Goal: Task Accomplishment & Management: Use online tool/utility

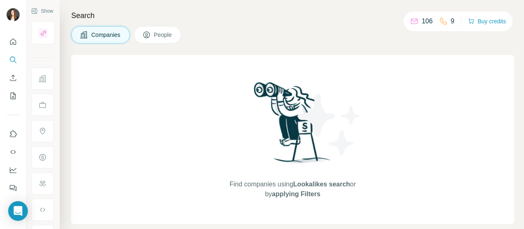
click at [300, 123] on img at bounding box center [329, 125] width 74 height 74
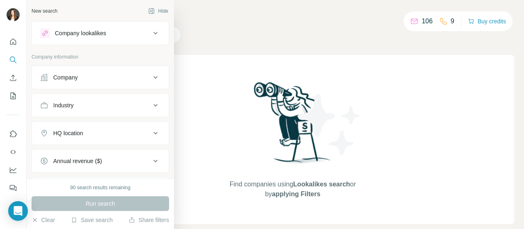
click at [94, 76] on div "Company" at bounding box center [95, 77] width 110 height 8
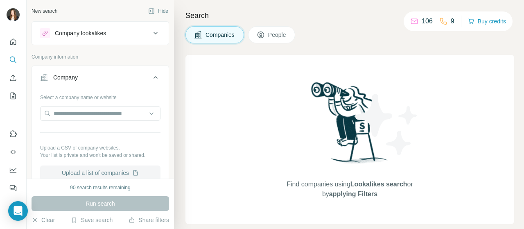
click at [102, 169] on button "Upload a list of companies" at bounding box center [100, 172] width 120 height 15
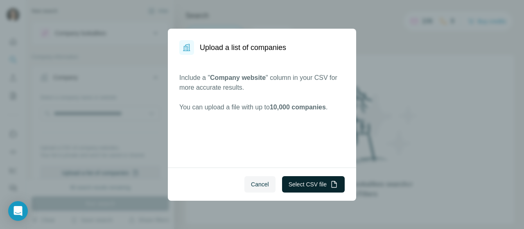
click at [301, 181] on button "Select CSV file" at bounding box center [313, 184] width 63 height 16
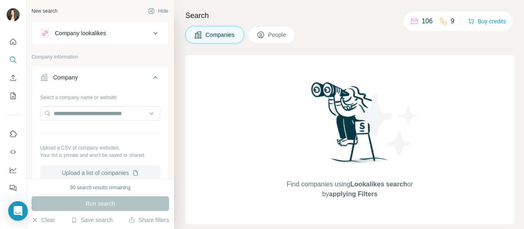
click at [76, 171] on button "Upload a list of companies" at bounding box center [100, 172] width 120 height 15
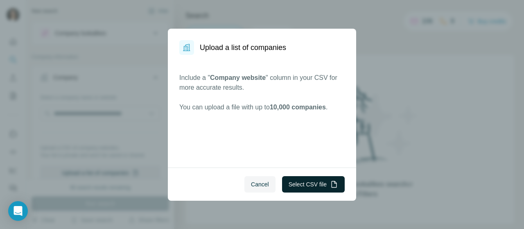
click at [308, 182] on button "Select CSV file" at bounding box center [313, 184] width 63 height 16
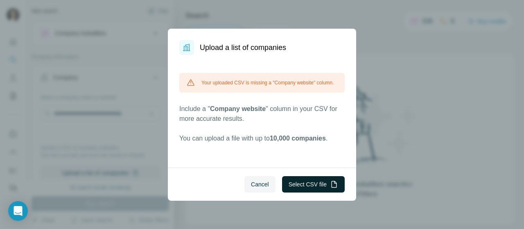
click at [300, 182] on button "Select CSV file" at bounding box center [313, 184] width 63 height 16
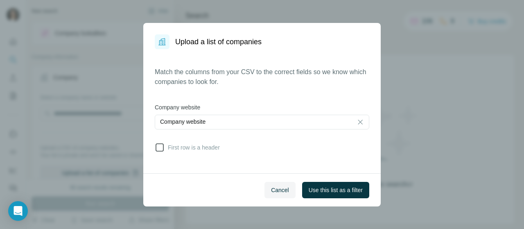
click at [155, 144] on icon at bounding box center [160, 147] width 10 height 10
click at [336, 190] on span "Use this list as a filter" at bounding box center [335, 190] width 54 height 8
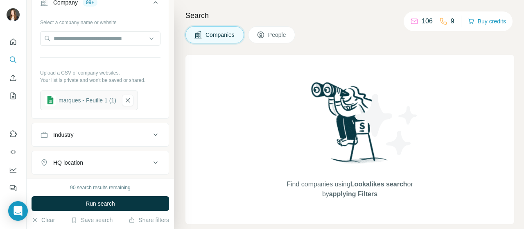
scroll to position [64, 0]
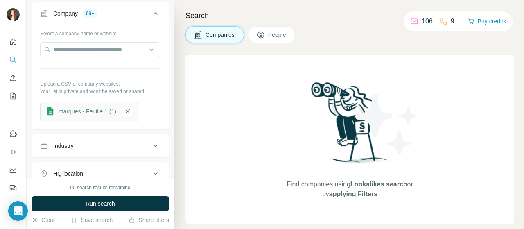
click at [270, 36] on span "People" at bounding box center [277, 35] width 19 height 8
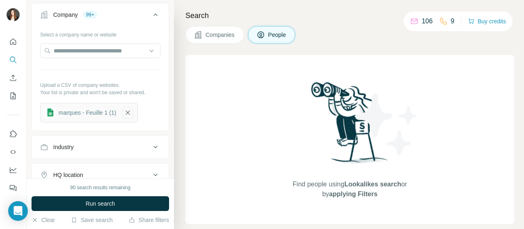
click at [130, 111] on icon "button" at bounding box center [127, 112] width 7 height 8
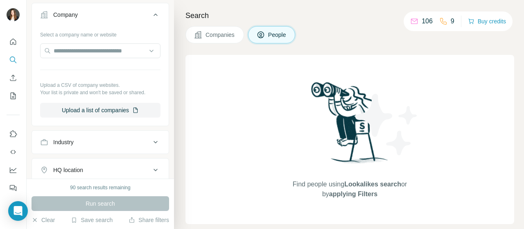
click at [283, 35] on span "People" at bounding box center [277, 35] width 19 height 8
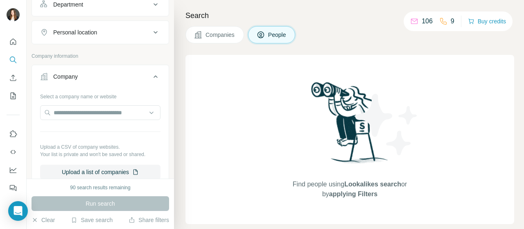
scroll to position [129, 0]
click at [93, 114] on input "text" at bounding box center [100, 112] width 120 height 15
click at [97, 171] on button "Upload a list of companies" at bounding box center [100, 171] width 120 height 15
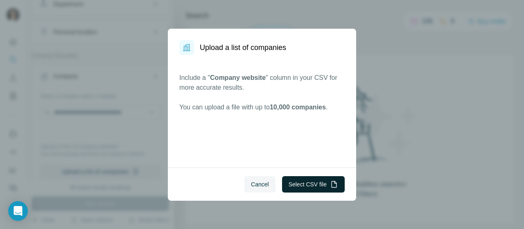
click at [313, 183] on button "Select CSV file" at bounding box center [313, 184] width 63 height 16
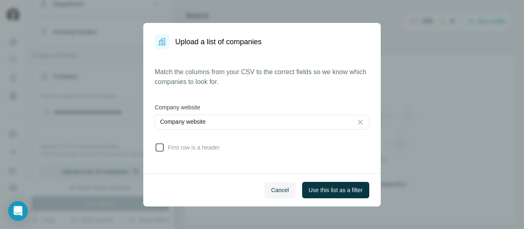
click at [160, 144] on icon at bounding box center [160, 147] width 10 height 10
click at [352, 189] on span "Use this list as a filter" at bounding box center [335, 190] width 54 height 8
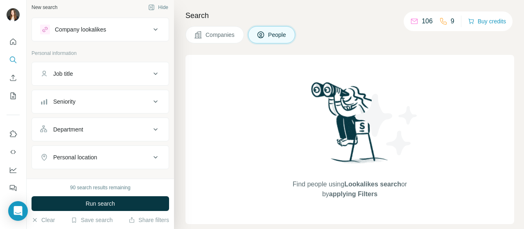
scroll to position [3, 0]
click at [80, 77] on div "Job title" at bounding box center [95, 74] width 110 height 8
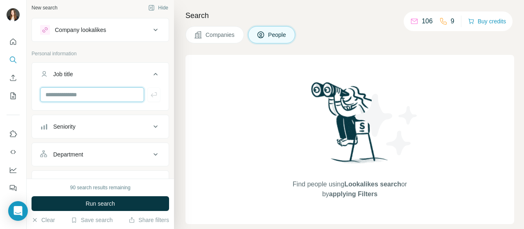
click at [76, 90] on input "text" at bounding box center [92, 94] width 104 height 15
type input "*******"
click at [150, 92] on icon "button" at bounding box center [154, 94] width 8 height 8
click at [116, 92] on input "text" at bounding box center [92, 94] width 104 height 15
type input "*********"
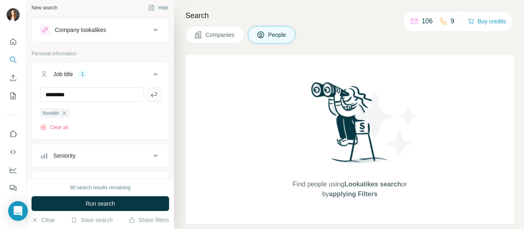
click at [147, 98] on button "button" at bounding box center [153, 94] width 13 height 15
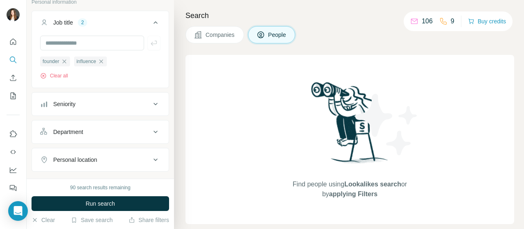
scroll to position [54, 0]
click at [97, 39] on input "text" at bounding box center [92, 43] width 104 height 15
type input "***"
click at [150, 40] on icon "button" at bounding box center [154, 43] width 8 height 8
click at [106, 43] on input "text" at bounding box center [92, 43] width 104 height 15
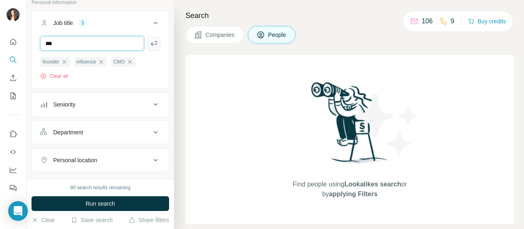
type input "***"
click at [150, 42] on icon "button" at bounding box center [154, 43] width 8 height 8
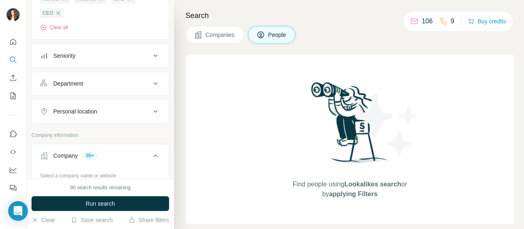
scroll to position [118, 0]
click at [99, 88] on button "Department" at bounding box center [100, 83] width 137 height 20
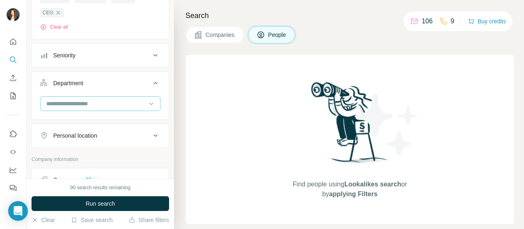
click at [101, 101] on input at bounding box center [95, 103] width 101 height 9
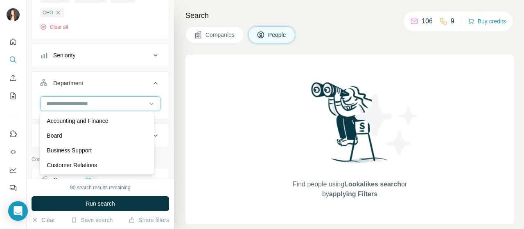
click at [101, 101] on input at bounding box center [95, 103] width 101 height 9
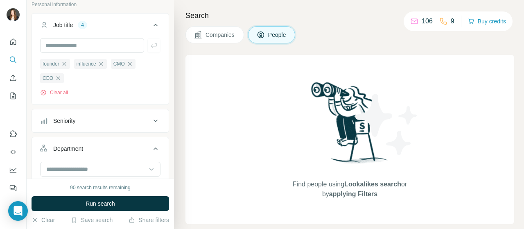
scroll to position [52, 0]
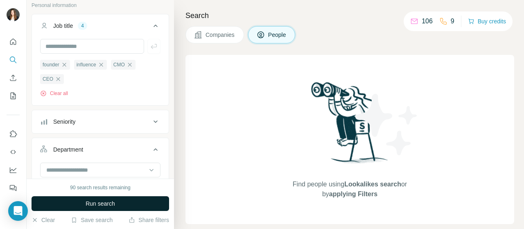
click at [98, 206] on span "Run search" at bounding box center [99, 203] width 29 height 8
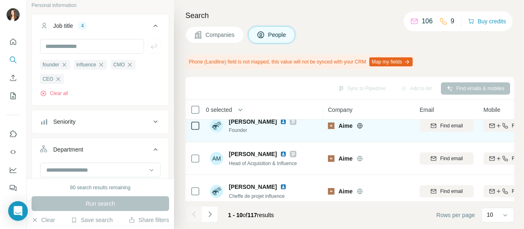
scroll to position [46, 0]
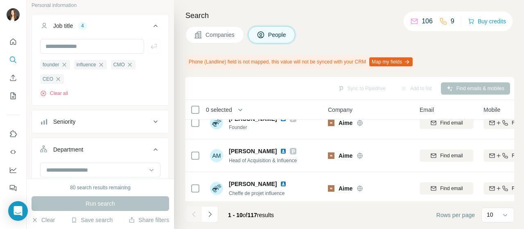
click at [402, 61] on button "Map my fields" at bounding box center [390, 61] width 43 height 9
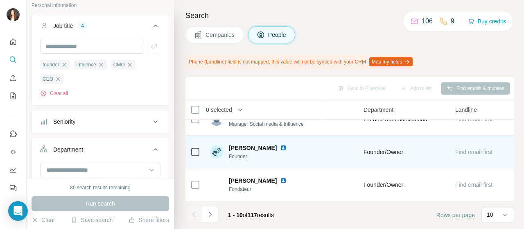
scroll to position [250, 379]
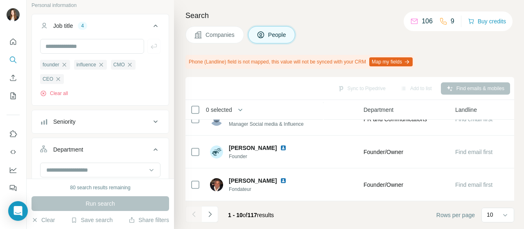
click at [403, 63] on button "Map my fields" at bounding box center [390, 61] width 43 height 9
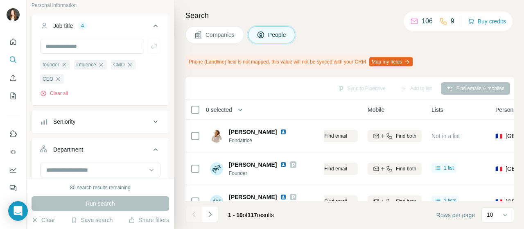
scroll to position [0, 109]
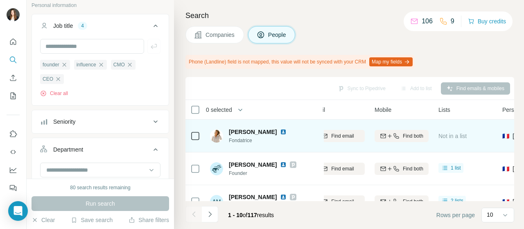
click at [284, 130] on img at bounding box center [283, 131] width 7 height 7
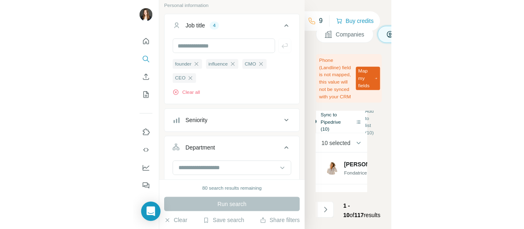
scroll to position [0, 0]
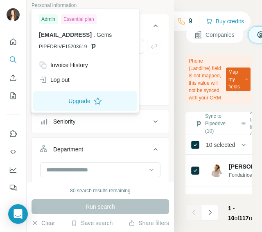
click at [24, 2] on div at bounding box center [14, 15] width 24 height 27
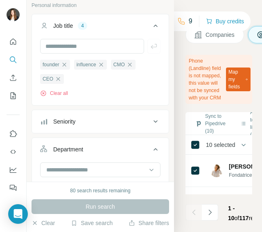
click at [16, 6] on div at bounding box center [14, 15] width 24 height 27
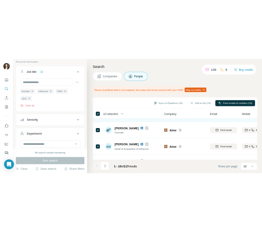
scroll to position [27, 0]
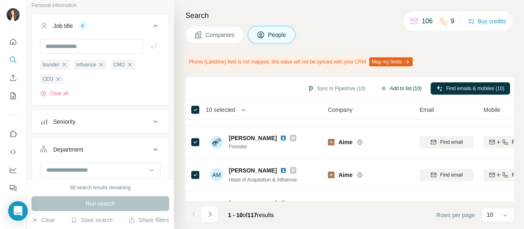
click at [402, 86] on button "Add to list (10)" at bounding box center [400, 88] width 53 height 12
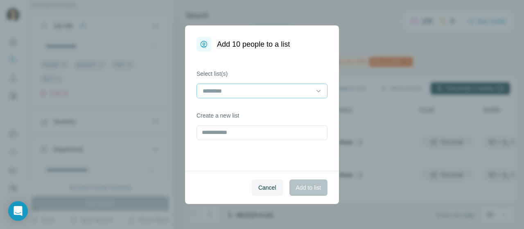
click at [305, 83] on div at bounding box center [261, 90] width 131 height 15
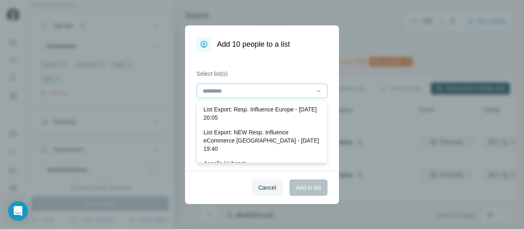
click at [305, 83] on div at bounding box center [261, 90] width 131 height 15
click at [289, 94] on input at bounding box center [257, 90] width 110 height 9
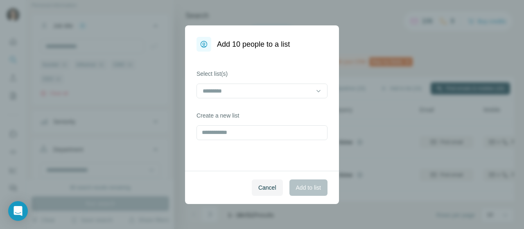
click at [303, 62] on div "Select list(s) Create a new list" at bounding box center [262, 111] width 154 height 119
click at [267, 133] on input "text" at bounding box center [261, 132] width 131 height 15
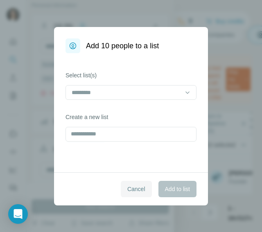
click at [139, 187] on span "Cancel" at bounding box center [136, 189] width 18 height 8
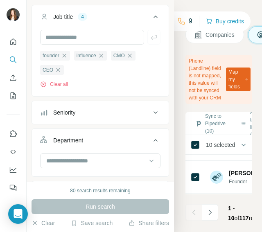
scroll to position [0, 0]
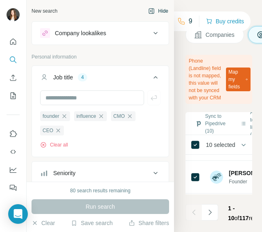
click at [149, 13] on icon "button" at bounding box center [151, 10] width 5 height 5
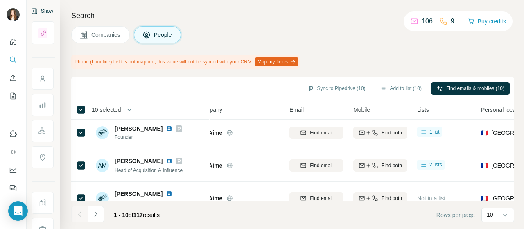
scroll to position [36, 16]
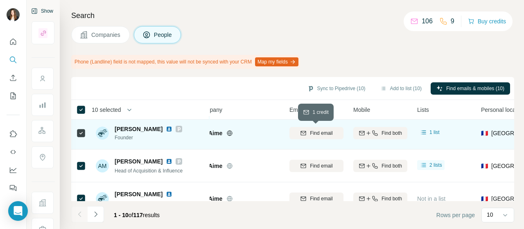
click at [325, 133] on span "Find email" at bounding box center [321, 132] width 22 height 7
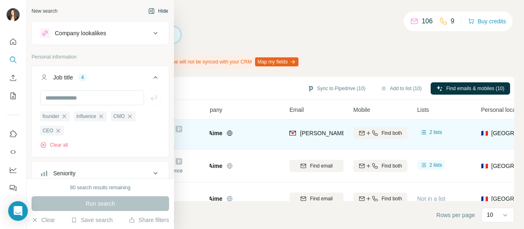
click at [35, 6] on div "New search Hide" at bounding box center [99, 11] width 137 height 12
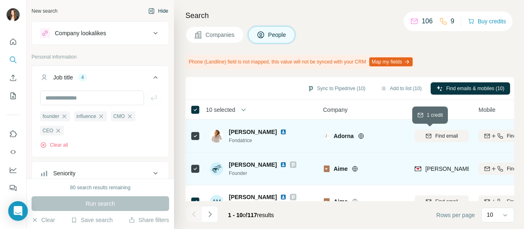
scroll to position [0, 0]
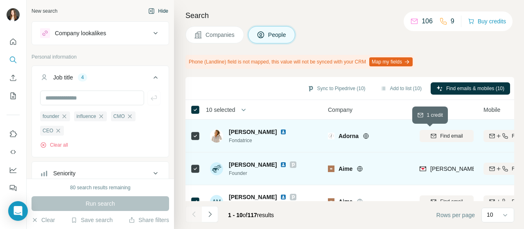
click at [433, 136] on icon "button" at bounding box center [433, 136] width 7 height 7
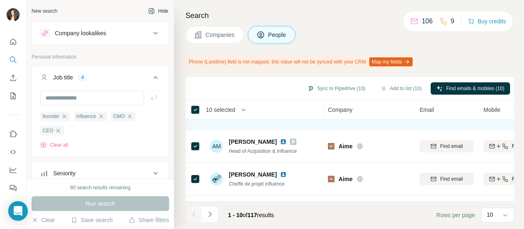
scroll to position [69, 0]
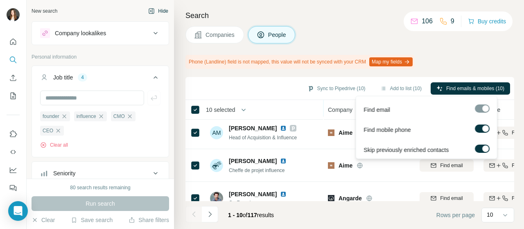
click at [483, 130] on div at bounding box center [485, 128] width 7 height 7
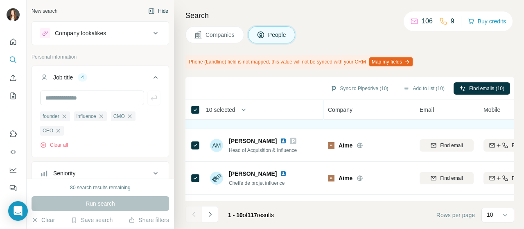
scroll to position [56, 0]
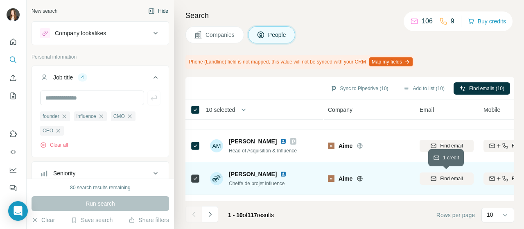
click at [437, 181] on div "Find email" at bounding box center [446, 178] width 54 height 7
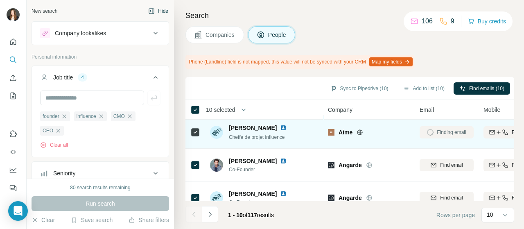
scroll to position [104, 0]
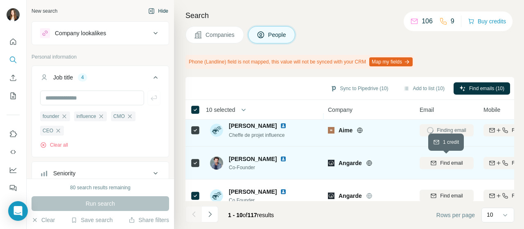
click at [439, 162] on div "Find email" at bounding box center [446, 162] width 54 height 7
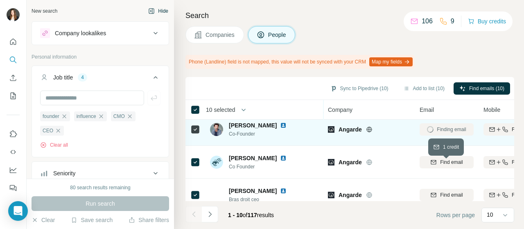
scroll to position [138, 0]
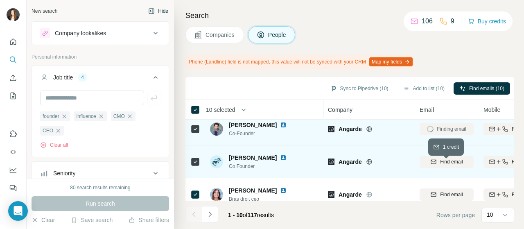
click at [439, 162] on div "Find email" at bounding box center [446, 161] width 54 height 7
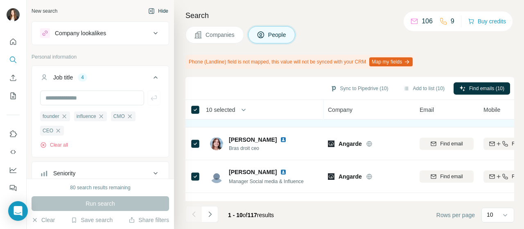
scroll to position [193, 0]
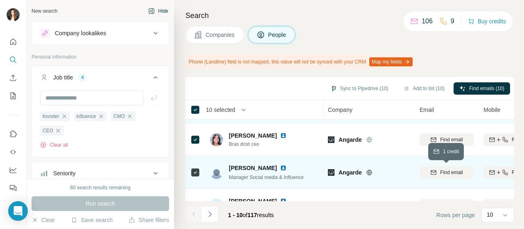
click at [439, 173] on div "Find email" at bounding box center [446, 172] width 54 height 7
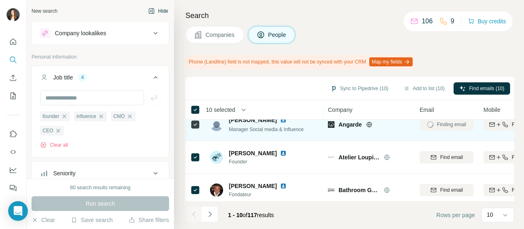
scroll to position [241, 0]
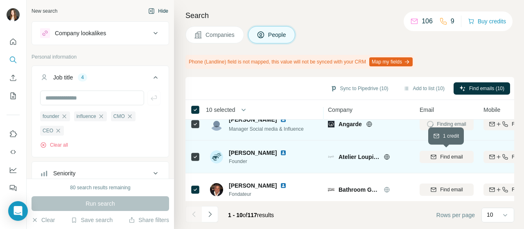
click at [440, 159] on span "Find email" at bounding box center [451, 156] width 22 height 7
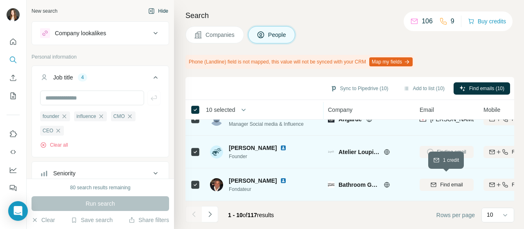
click at [445, 182] on span "Find email" at bounding box center [451, 184] width 22 height 7
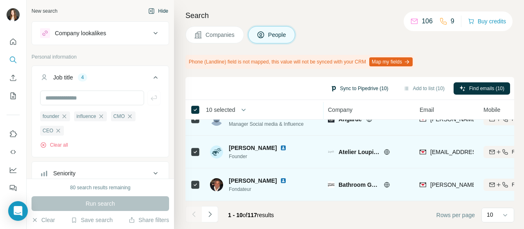
click at [342, 85] on button "Sync to Pipedrive (10)" at bounding box center [359, 88] width 70 height 12
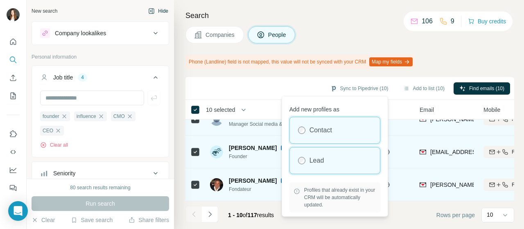
click at [331, 148] on div "Lead" at bounding box center [335, 160] width 90 height 26
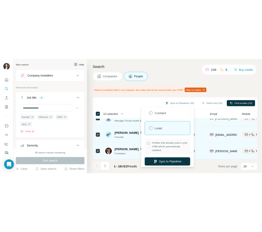
scroll to position [24, 0]
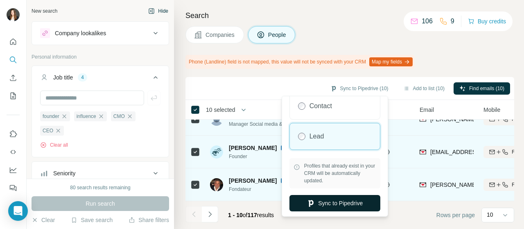
click at [333, 203] on button "Sync to Pipedrive" at bounding box center [334, 203] width 91 height 16
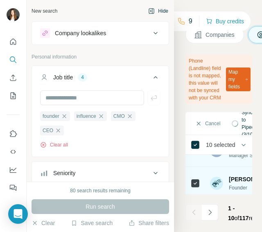
click at [148, 8] on icon "button" at bounding box center [151, 11] width 7 height 7
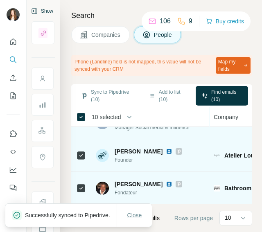
click at [140, 208] on button "Close" at bounding box center [134, 215] width 26 height 15
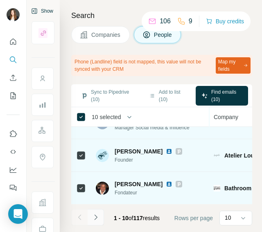
click at [100, 213] on button "Navigate to next page" at bounding box center [96, 217] width 16 height 16
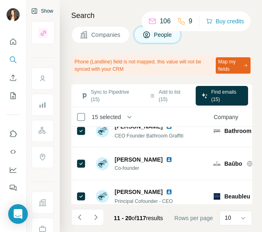
scroll to position [0, 0]
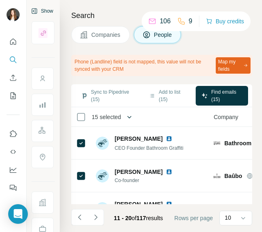
click at [129, 113] on icon "button" at bounding box center [129, 117] width 8 height 8
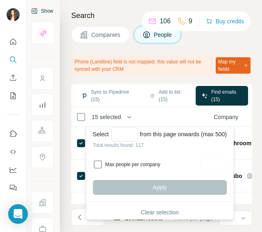
scroll to position [35, 0]
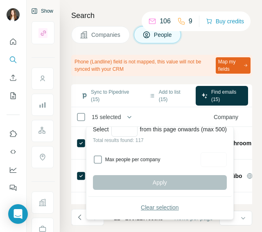
click at [142, 207] on button "Clear selection" at bounding box center [160, 207] width 134 height 15
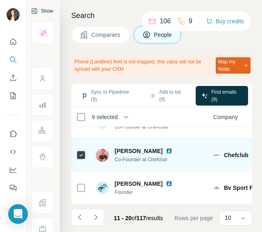
scroll to position [263, 0]
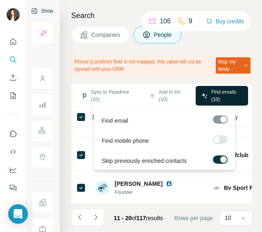
click at [220, 101] on span "Find emails (10)" at bounding box center [226, 95] width 31 height 15
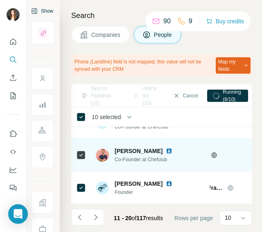
scroll to position [263, 0]
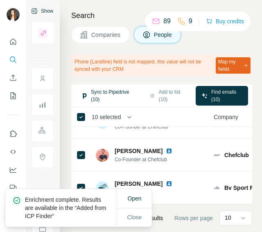
click at [111, 98] on button "Sync to Pipedrive (10)" at bounding box center [107, 96] width 65 height 20
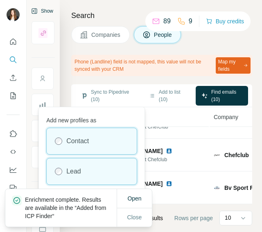
click at [83, 163] on div "Lead" at bounding box center [92, 171] width 90 height 26
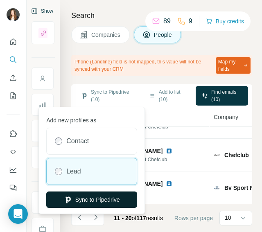
click at [86, 202] on button "Sync to Pipedrive" at bounding box center [91, 199] width 91 height 16
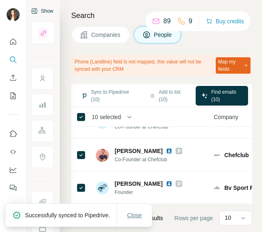
click at [133, 214] on span "Close" at bounding box center [134, 215] width 15 height 8
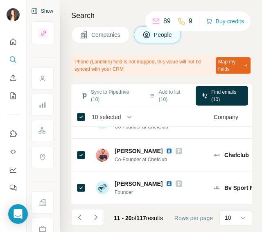
click at [105, 118] on span "10 selected" at bounding box center [106, 117] width 29 height 8
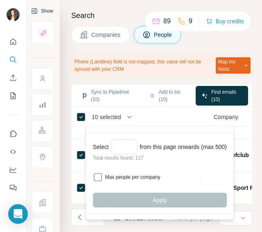
scroll to position [35, 0]
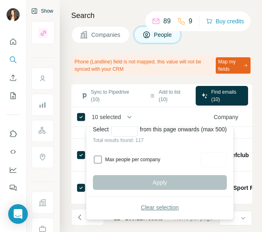
click at [152, 209] on span "Clear selection" at bounding box center [160, 207] width 38 height 8
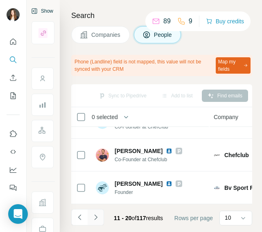
click at [95, 214] on icon "Navigate to next page" at bounding box center [96, 217] width 8 height 8
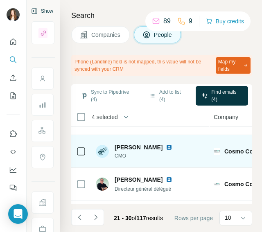
scroll to position [123, 0]
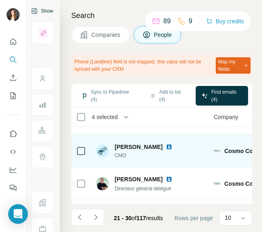
click at [76, 152] on icon at bounding box center [81, 151] width 10 height 10
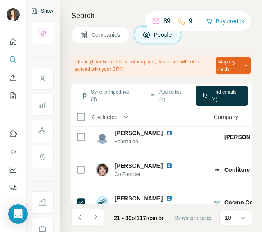
scroll to position [71, 0]
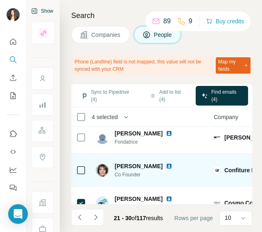
click at [76, 166] on icon at bounding box center [81, 170] width 10 height 10
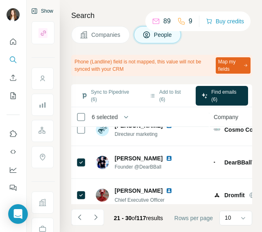
scroll to position [263, 0]
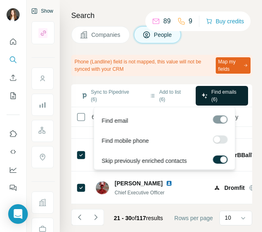
click at [223, 98] on span "Find emails (6)" at bounding box center [226, 95] width 31 height 15
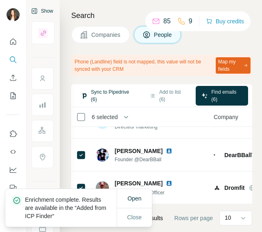
click at [92, 94] on button "Sync to Pipedrive (6)" at bounding box center [107, 96] width 65 height 20
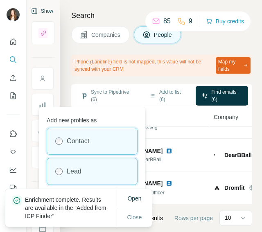
click at [79, 163] on div "Lead" at bounding box center [92, 171] width 90 height 26
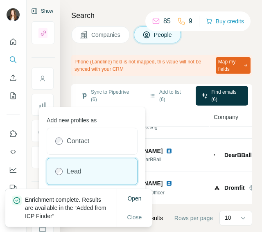
click at [137, 216] on span "Close" at bounding box center [134, 217] width 15 height 8
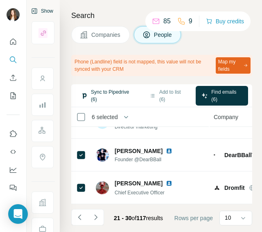
click at [97, 98] on button "Sync to Pipedrive (6)" at bounding box center [107, 96] width 65 height 20
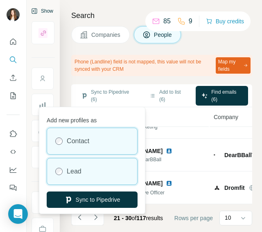
click at [90, 171] on div "Lead" at bounding box center [92, 171] width 90 height 26
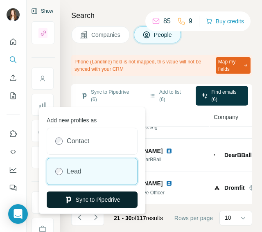
click at [92, 196] on button "Sync to Pipedrive" at bounding box center [92, 199] width 91 height 16
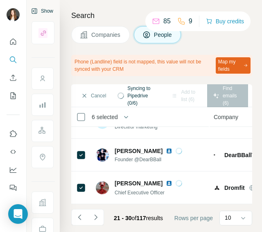
click at [101, 119] on span "6 selected" at bounding box center [105, 117] width 26 height 8
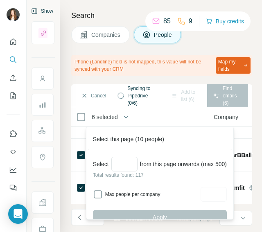
scroll to position [35, 0]
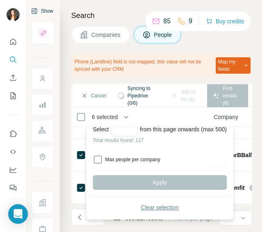
click at [124, 203] on button "Clear selection" at bounding box center [160, 207] width 134 height 15
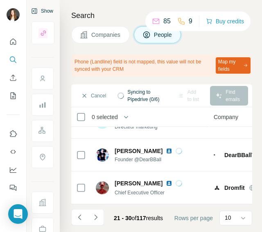
scroll to position [0, 0]
click at [97, 214] on icon "Navigate to next page" at bounding box center [96, 217] width 8 height 8
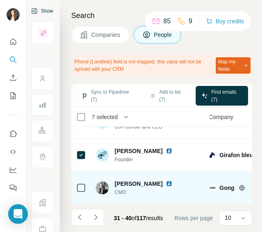
scroll to position [263, 5]
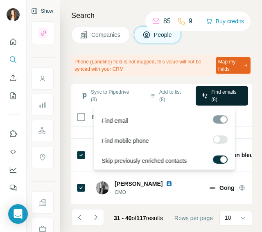
click at [214, 100] on span "Find emails (8)" at bounding box center [226, 95] width 31 height 15
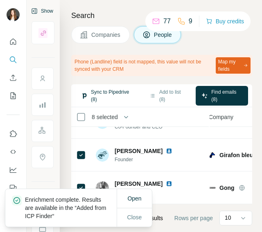
click at [110, 92] on button "Sync to Pipedrive (8)" at bounding box center [107, 96] width 65 height 20
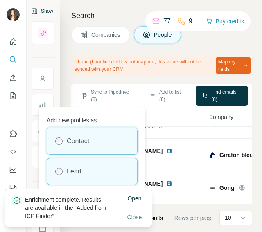
click at [81, 163] on div "Lead" at bounding box center [92, 171] width 90 height 26
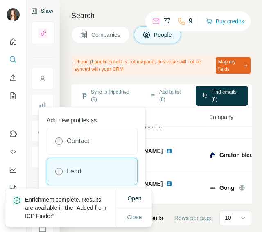
click at [133, 218] on span "Close" at bounding box center [134, 217] width 15 height 8
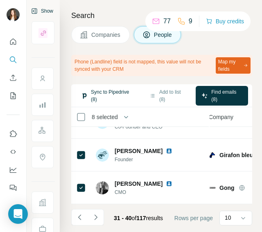
click at [114, 97] on button "Sync to Pipedrive (8)" at bounding box center [107, 96] width 65 height 20
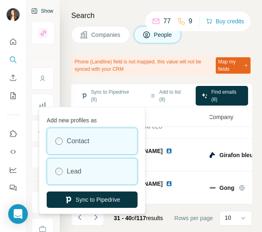
click at [105, 174] on div "Lead" at bounding box center [92, 171] width 90 height 26
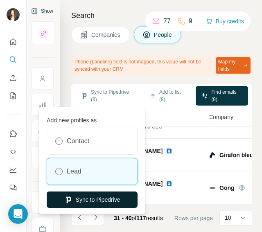
click at [104, 198] on button "Sync to Pipedrive" at bounding box center [92, 199] width 91 height 16
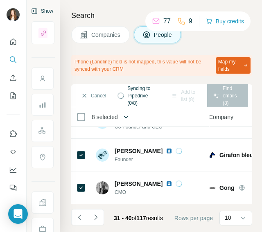
click at [121, 113] on button "button" at bounding box center [126, 117] width 16 height 16
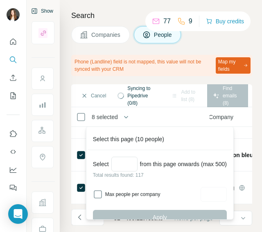
scroll to position [35, 0]
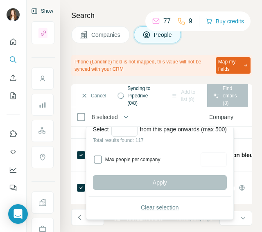
click at [150, 203] on span "Clear selection" at bounding box center [160, 207] width 38 height 8
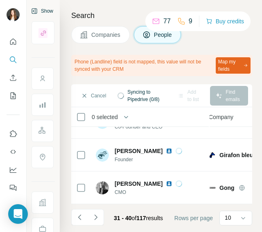
scroll to position [0, 0]
click at [99, 214] on icon "Navigate to next page" at bounding box center [96, 217] width 8 height 8
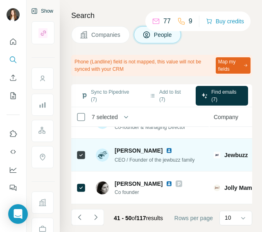
scroll to position [263, 0]
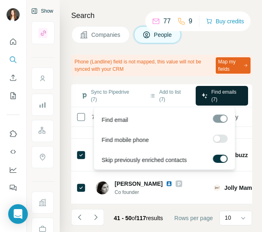
click at [219, 99] on span "Find emails (7)" at bounding box center [226, 95] width 31 height 15
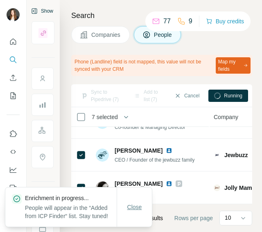
click at [137, 203] on span "Close" at bounding box center [134, 207] width 15 height 8
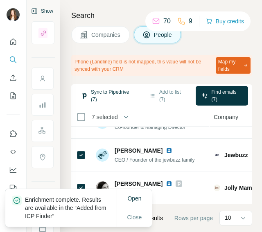
click at [108, 92] on button "Sync to Pipedrive (7)" at bounding box center [107, 96] width 65 height 20
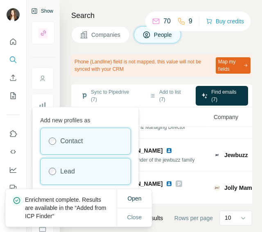
click at [77, 170] on div "Lead" at bounding box center [85, 171] width 90 height 26
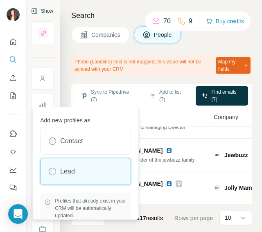
scroll to position [32, 0]
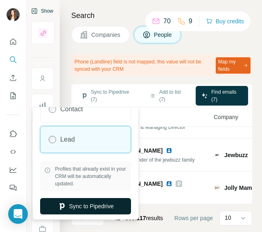
click at [94, 205] on button "Sync to Pipedrive" at bounding box center [85, 206] width 91 height 16
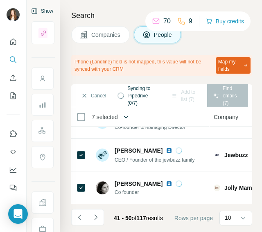
click at [130, 116] on icon "button" at bounding box center [126, 117] width 8 height 8
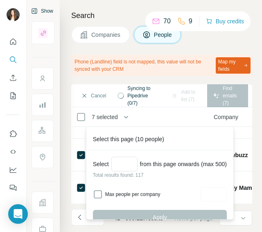
scroll to position [35, 0]
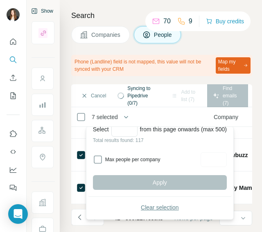
click at [146, 206] on span "Clear selection" at bounding box center [160, 207] width 38 height 8
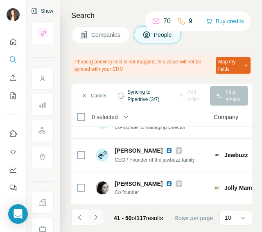
click at [97, 213] on icon "Navigate to next page" at bounding box center [96, 217] width 8 height 8
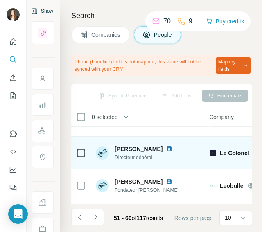
scroll to position [23, 3]
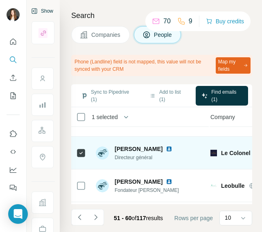
click at [166, 147] on img at bounding box center [169, 149] width 7 height 7
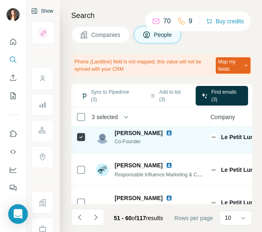
scroll to position [103, 3]
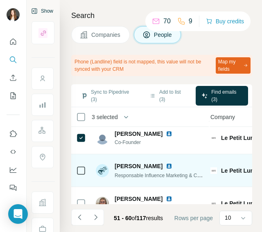
click at [80, 174] on icon at bounding box center [81, 171] width 10 height 10
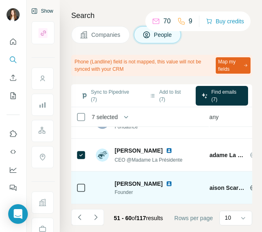
scroll to position [263, 0]
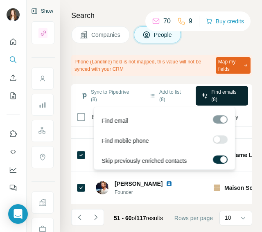
click at [214, 97] on span "Find emails (8)" at bounding box center [226, 95] width 31 height 15
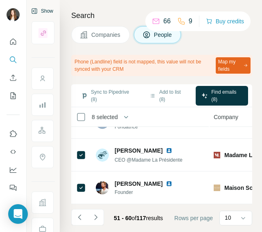
click at [205, 204] on footer "51 - 60 of 117 results Rows per page 10" at bounding box center [161, 218] width 181 height 28
click at [97, 98] on button "Sync to Pipedrive (8)" at bounding box center [107, 96] width 65 height 20
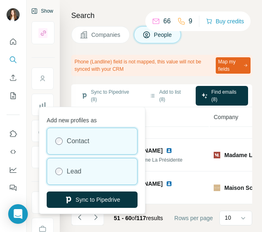
click at [92, 168] on div "Lead" at bounding box center [92, 171] width 90 height 26
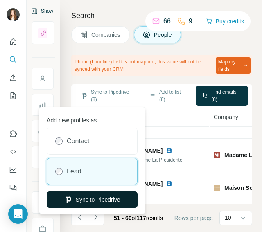
click at [88, 203] on button "Sync to Pipedrive" at bounding box center [92, 199] width 91 height 16
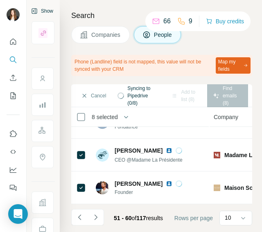
click at [96, 117] on span "8 selected" at bounding box center [105, 117] width 26 height 8
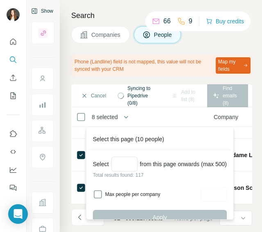
scroll to position [35, 0]
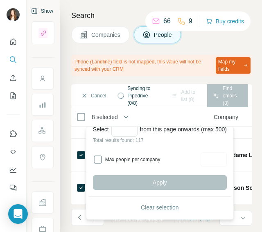
click at [138, 206] on button "Clear selection" at bounding box center [160, 207] width 134 height 15
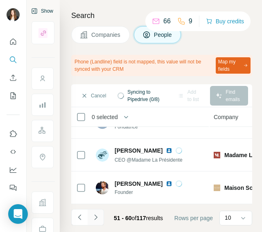
click at [98, 213] on icon "Navigate to next page" at bounding box center [96, 217] width 8 height 8
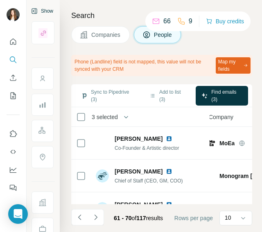
scroll to position [131, 5]
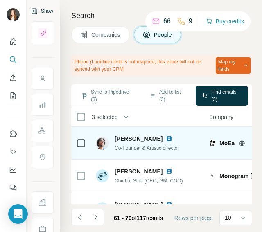
click at [79, 136] on div at bounding box center [81, 143] width 10 height 22
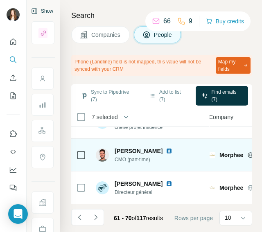
scroll to position [263, 5]
click at [172, 148] on img at bounding box center [169, 151] width 7 height 7
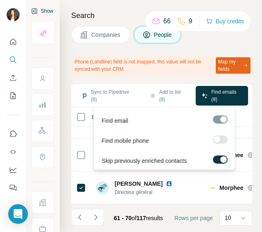
scroll to position [1, 0]
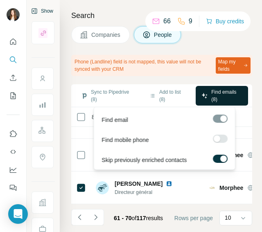
click at [229, 97] on span "Find emails (8)" at bounding box center [226, 95] width 31 height 15
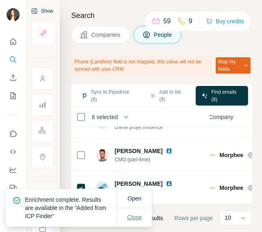
click at [128, 215] on span "Close" at bounding box center [134, 217] width 15 height 8
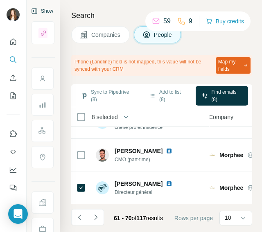
click at [102, 114] on span "8 selected" at bounding box center [105, 117] width 26 height 8
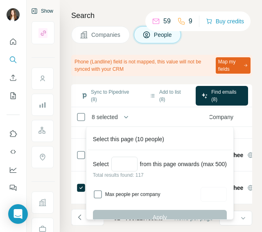
scroll to position [35, 0]
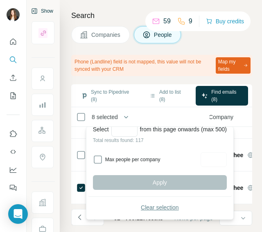
click at [139, 204] on button "Clear selection" at bounding box center [160, 207] width 134 height 15
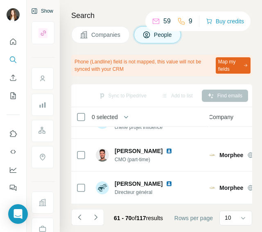
scroll to position [0, 0]
click at [98, 213] on icon "Navigate to next page" at bounding box center [96, 217] width 8 height 8
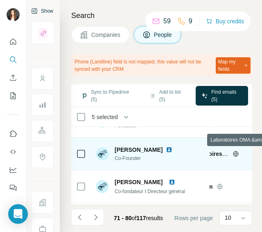
scroll to position [186, 47]
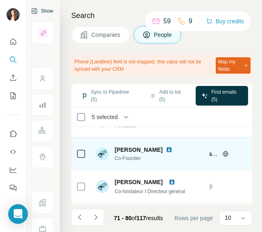
click at [224, 151] on icon at bounding box center [225, 153] width 5 height 5
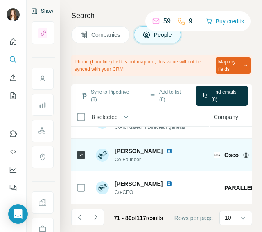
scroll to position [263, 0]
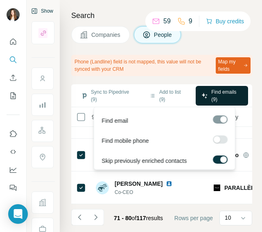
click at [215, 98] on span "Find emails (9)" at bounding box center [226, 95] width 31 height 15
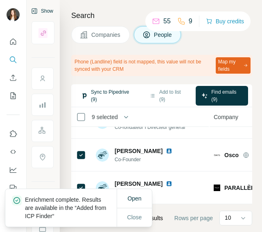
click at [95, 90] on button "Sync to Pipedrive (9)" at bounding box center [107, 96] width 65 height 20
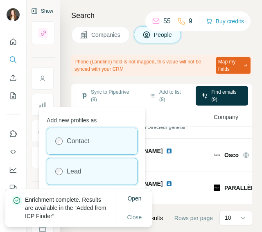
click at [92, 169] on div "Lead" at bounding box center [92, 171] width 90 height 26
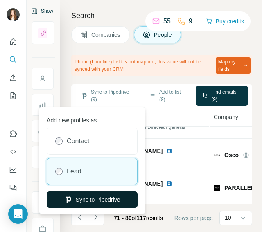
click at [106, 201] on button "Sync to Pipedrive" at bounding box center [92, 199] width 91 height 16
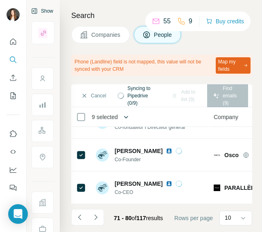
click at [126, 114] on icon "button" at bounding box center [126, 117] width 8 height 8
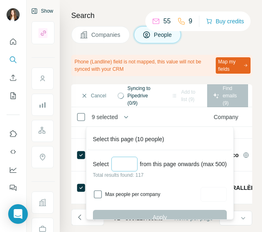
scroll to position [35, 0]
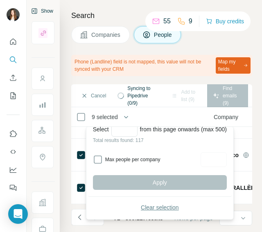
click at [131, 209] on button "Clear selection" at bounding box center [160, 207] width 134 height 15
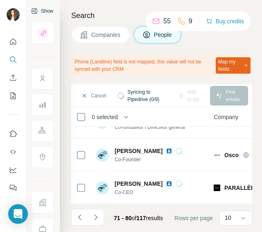
scroll to position [0, 0]
click at [103, 213] on button "Navigate to next page" at bounding box center [96, 217] width 16 height 16
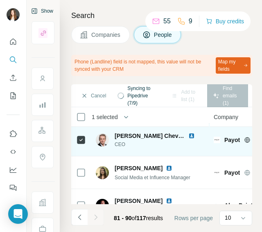
scroll to position [13, 0]
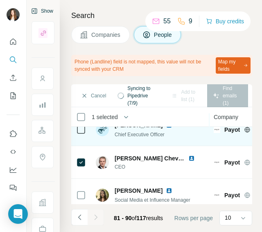
click at [81, 135] on div at bounding box center [81, 129] width 10 height 22
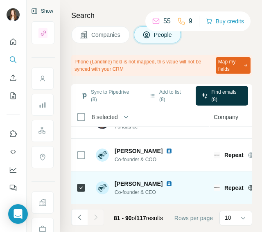
scroll to position [263, 0]
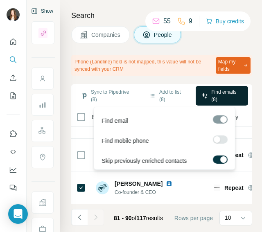
click at [219, 98] on span "Find emails (8)" at bounding box center [226, 95] width 31 height 15
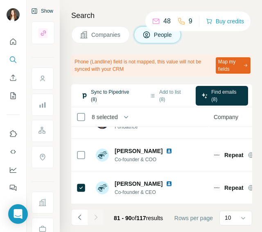
click at [97, 94] on button "Sync to Pipedrive (8)" at bounding box center [107, 96] width 65 height 20
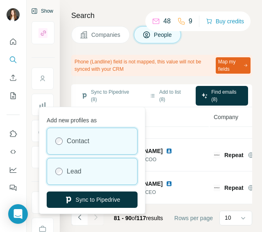
click at [85, 167] on div "Lead" at bounding box center [92, 171] width 90 height 26
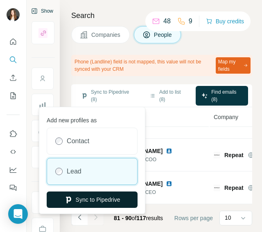
click at [88, 200] on button "Sync to Pipedrive" at bounding box center [92, 199] width 91 height 16
